Goal: Information Seeking & Learning: Learn about a topic

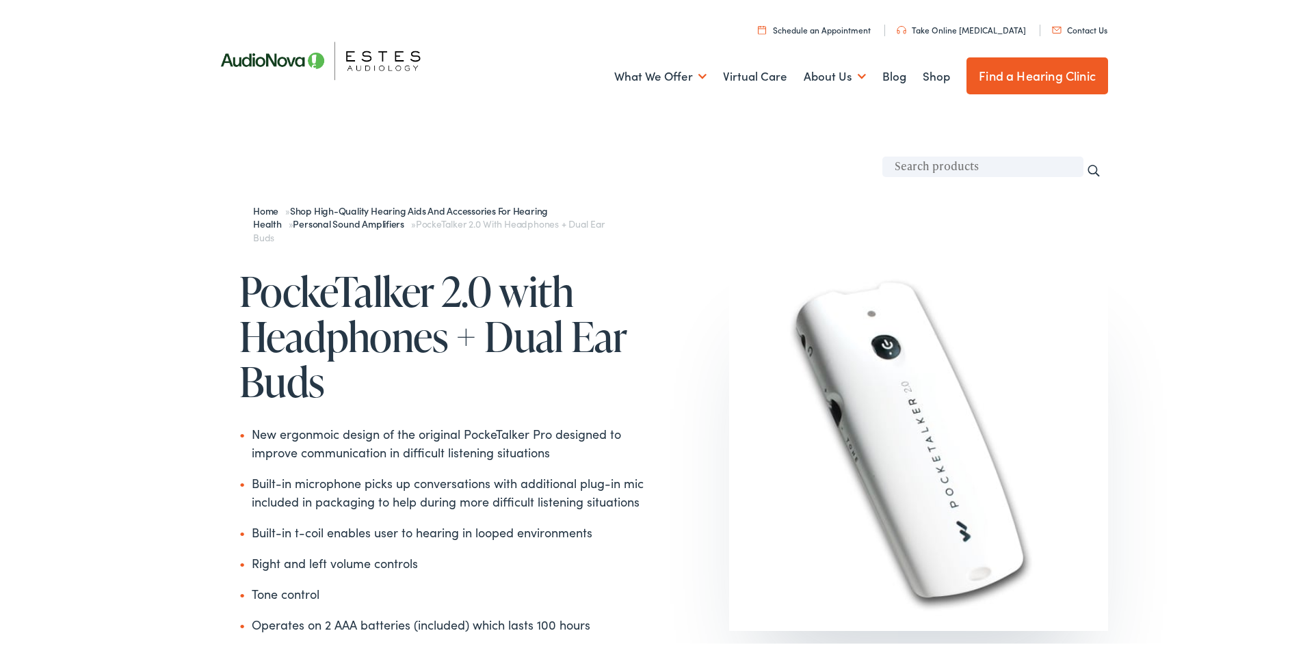
click at [304, 222] on div at bounding box center [656, 568] width 903 height 693
click at [337, 207] on link "Shop High-Quality Hearing Aids and Accessories for Hearing Health" at bounding box center [400, 214] width 295 height 27
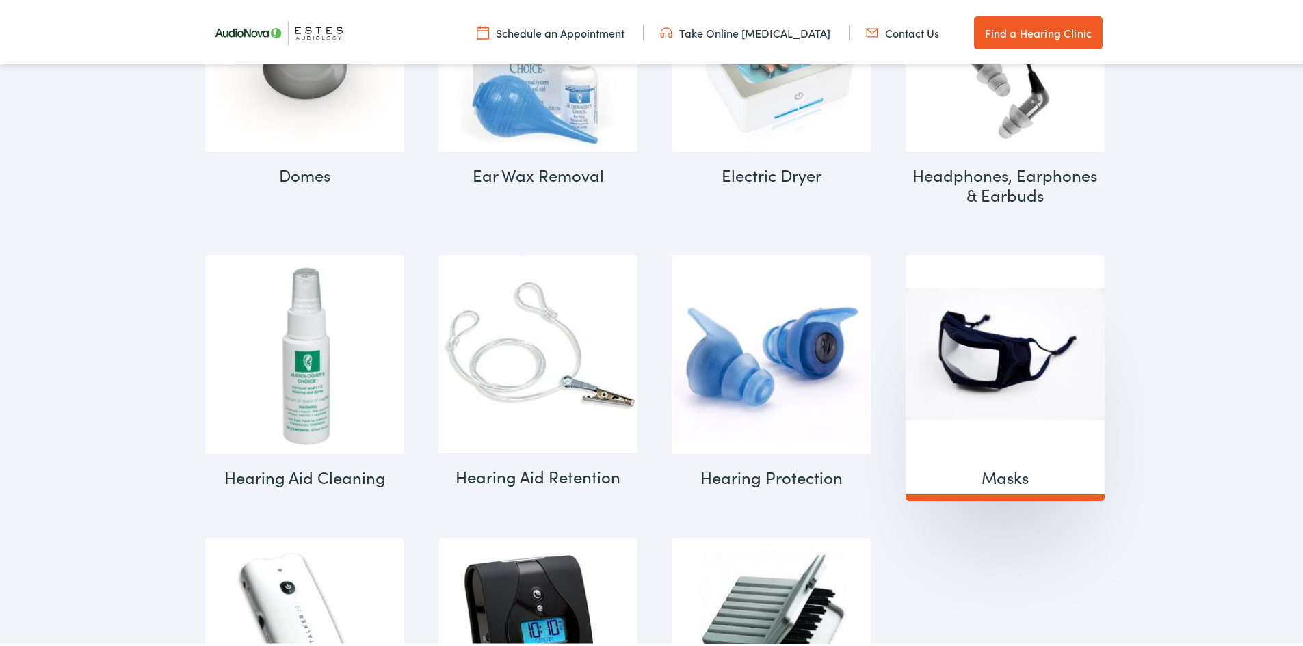
scroll to position [1660, 0]
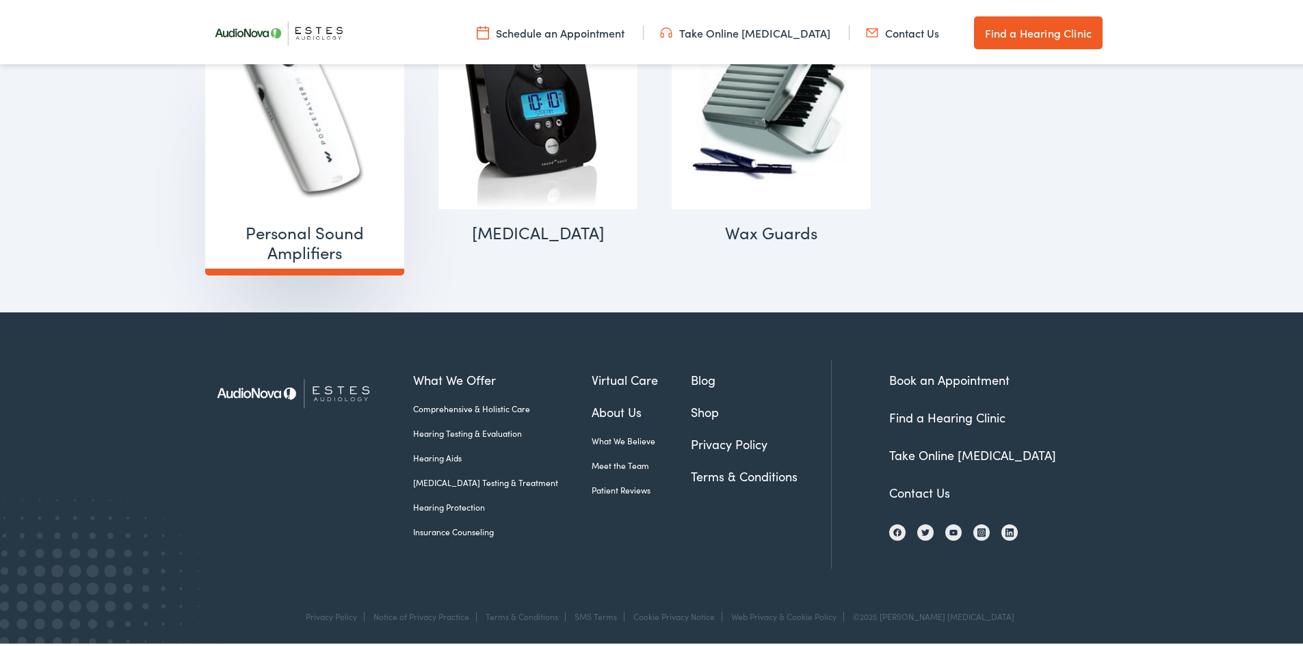
click at [319, 237] on h2 "Personal Sound Amplifiers (2)" at bounding box center [304, 240] width 199 height 67
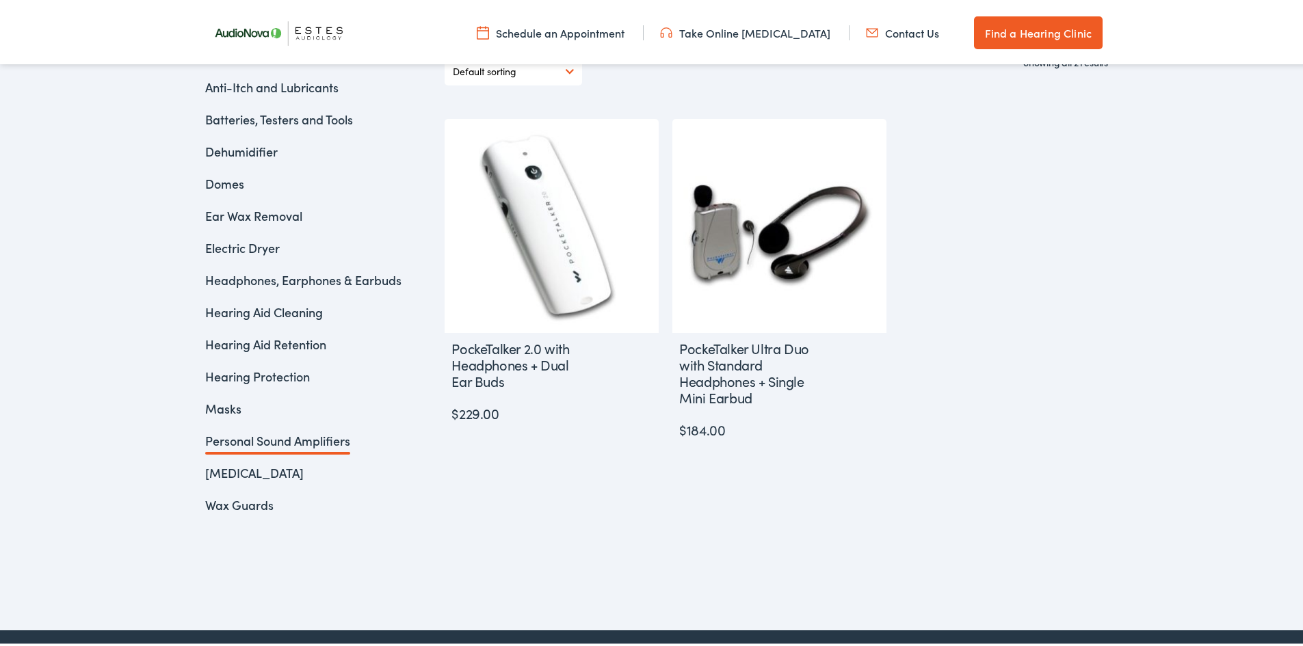
scroll to position [425, 0]
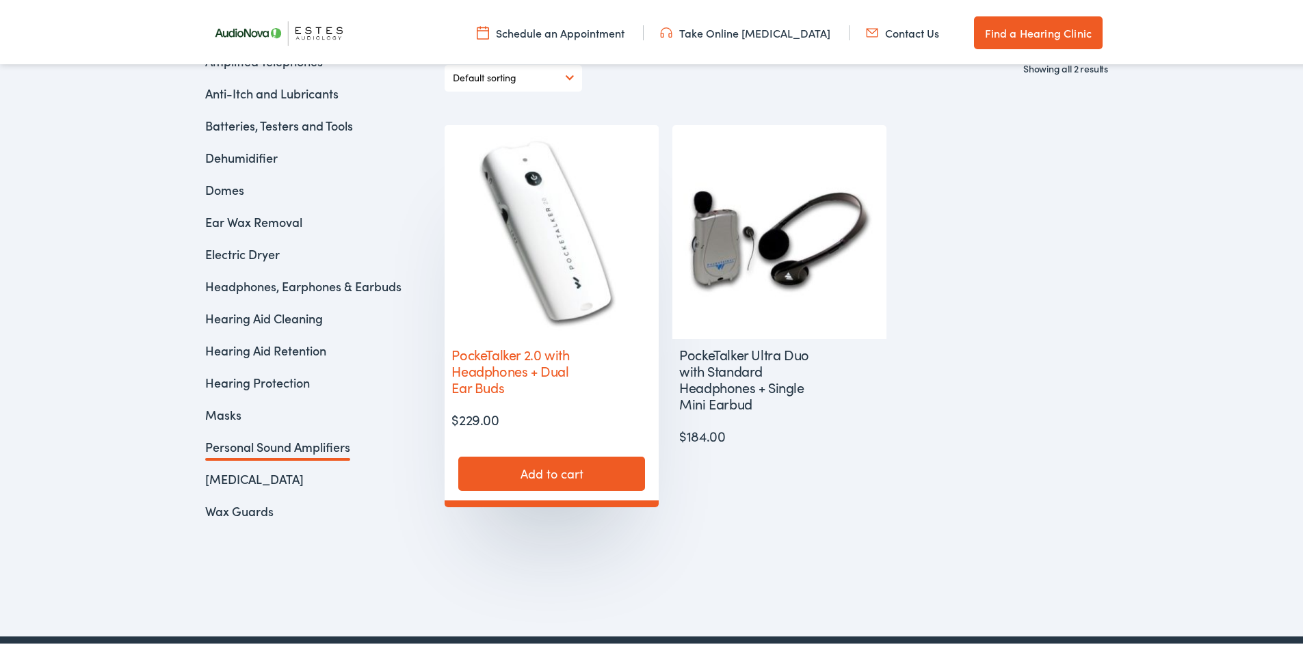
click at [540, 352] on h2 "PockeTalker 2.0 with Headphones + Dual Ear Buds" at bounding box center [518, 368] width 146 height 63
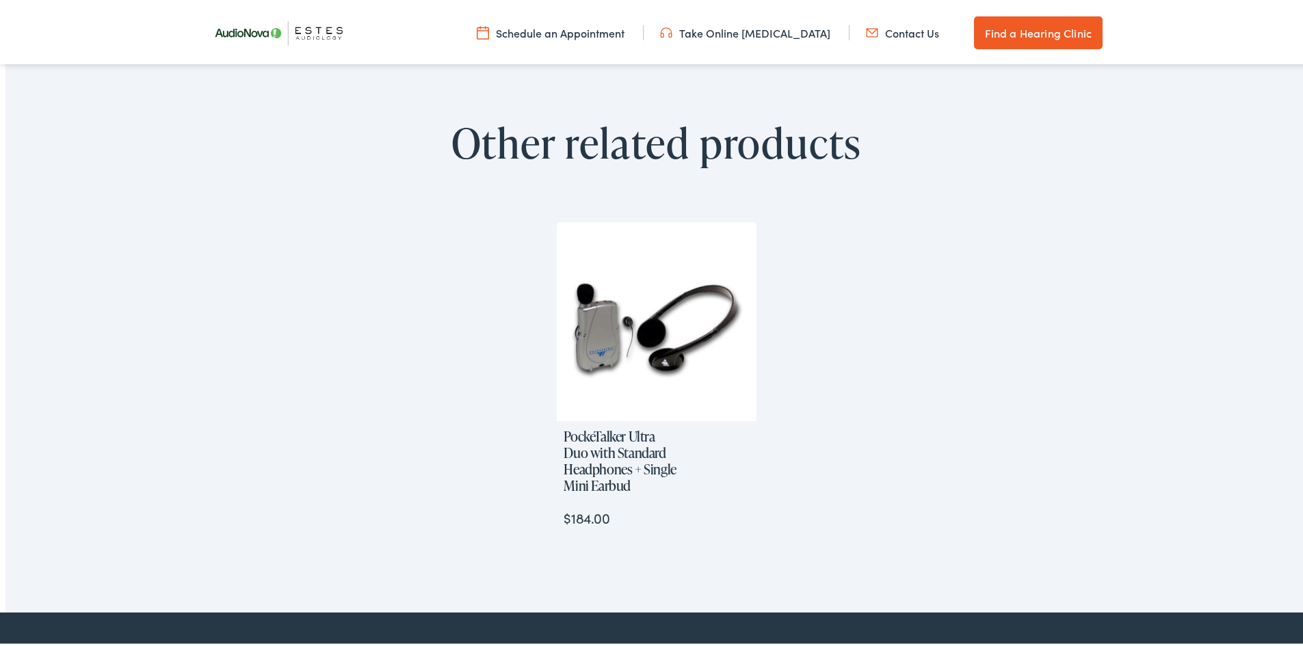
scroll to position [948, 0]
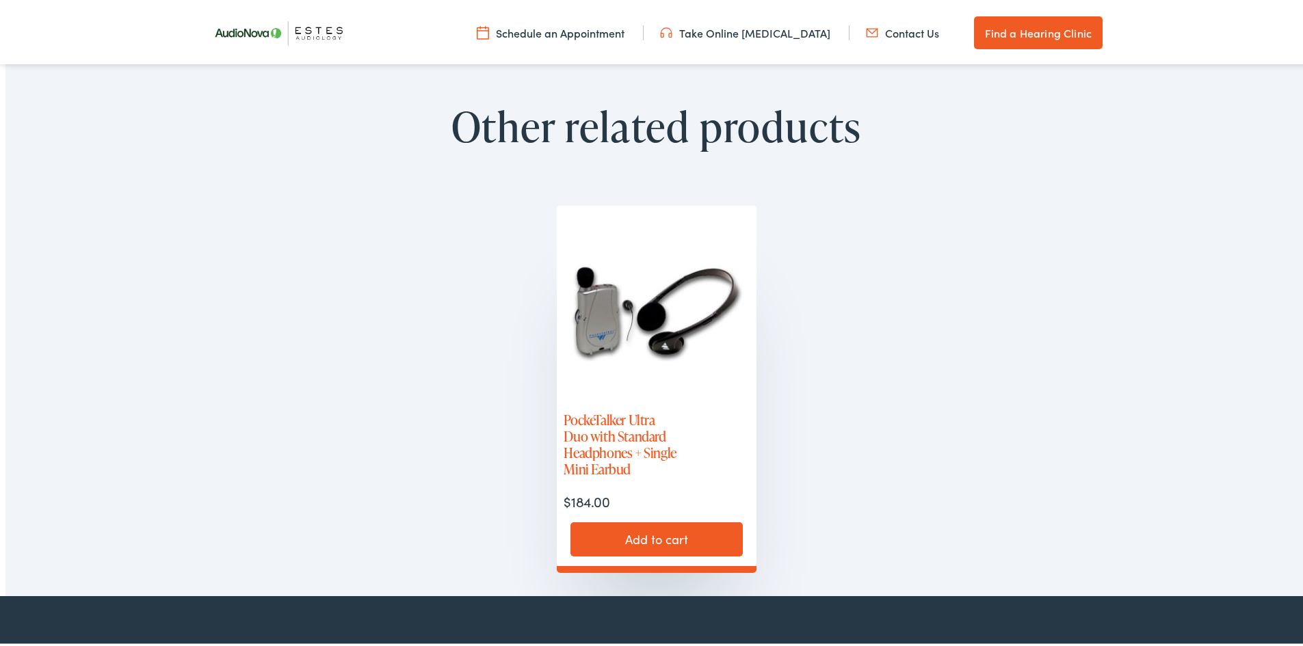
click at [644, 449] on h2 "PockeTalker Ultra Duo with Standard Headphones + Single Mini Earbud" at bounding box center [622, 441] width 131 height 79
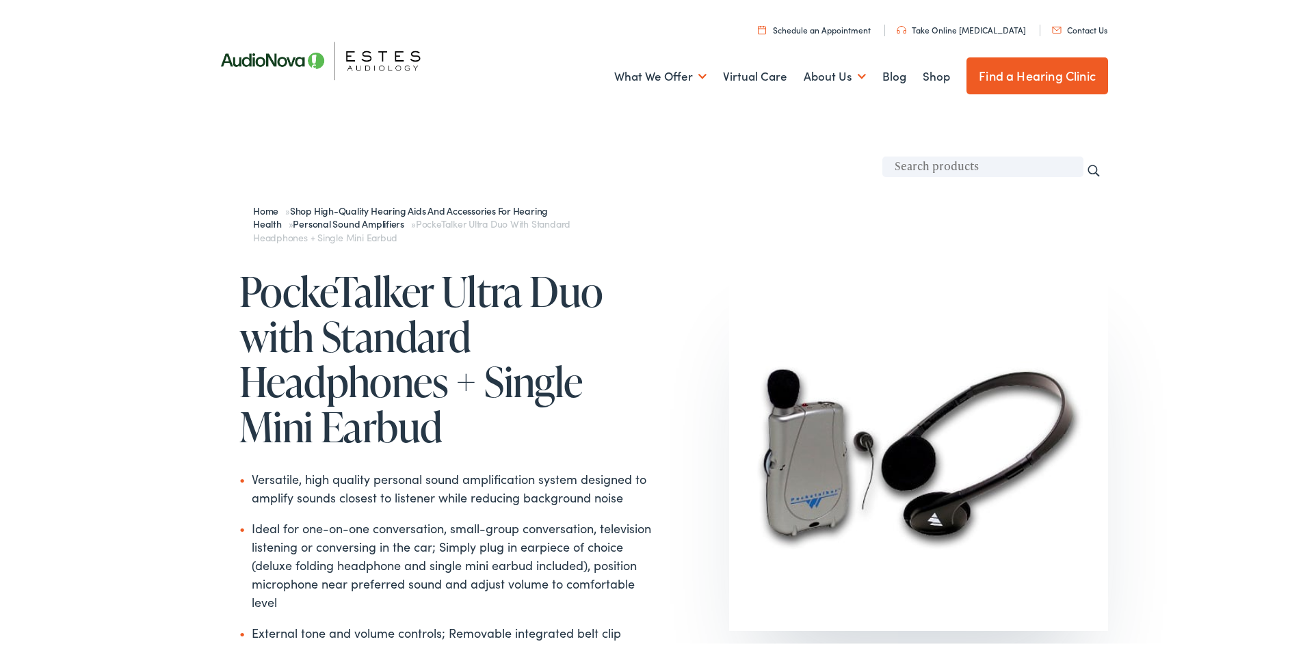
click at [787, 228] on div at bounding box center [656, 582] width 903 height 720
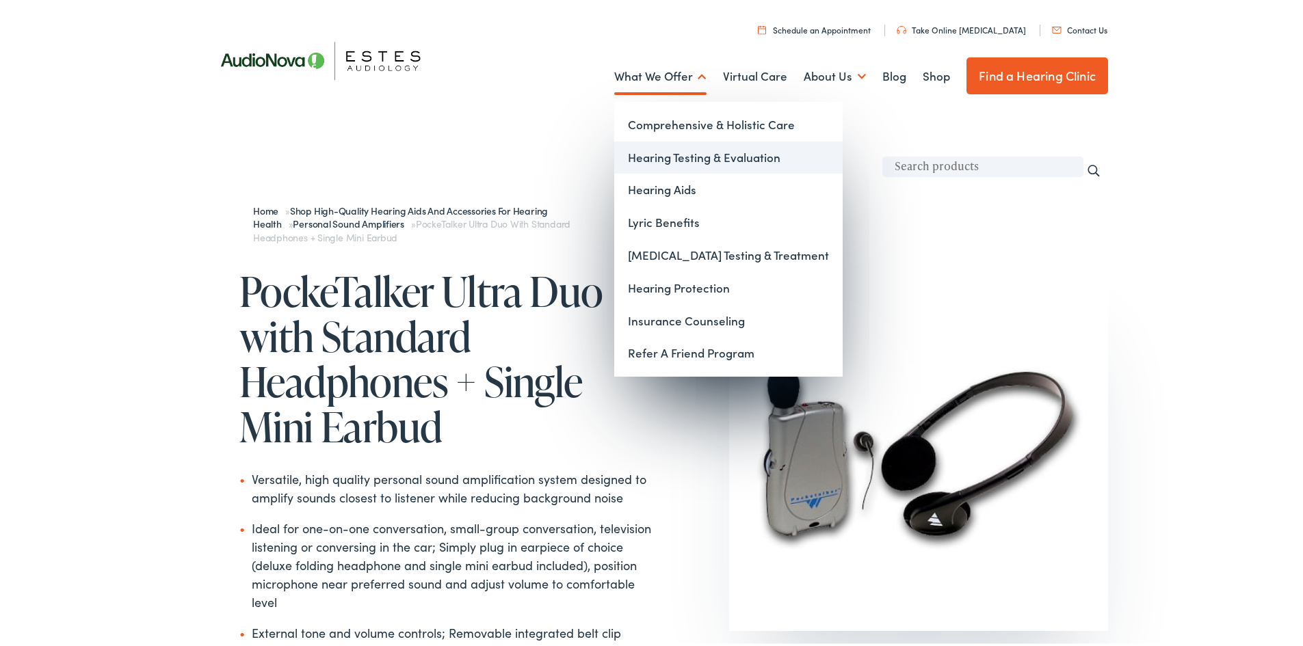
click at [656, 157] on link "Hearing Testing & Evaluation" at bounding box center [728, 155] width 228 height 33
